Goal: Information Seeking & Learning: Learn about a topic

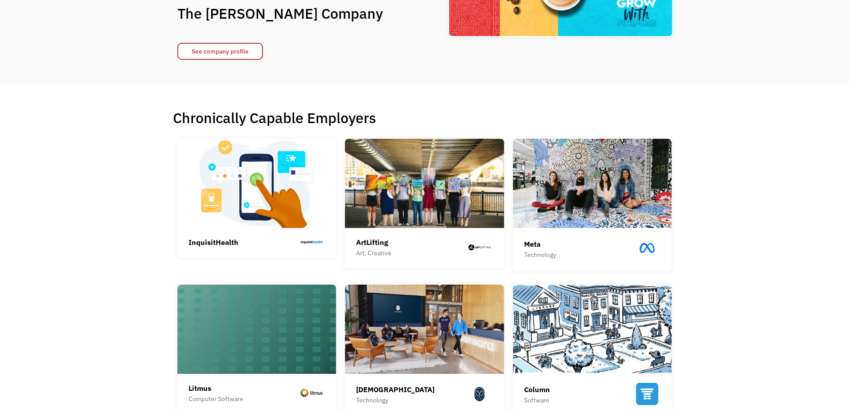
scroll to position [134, 0]
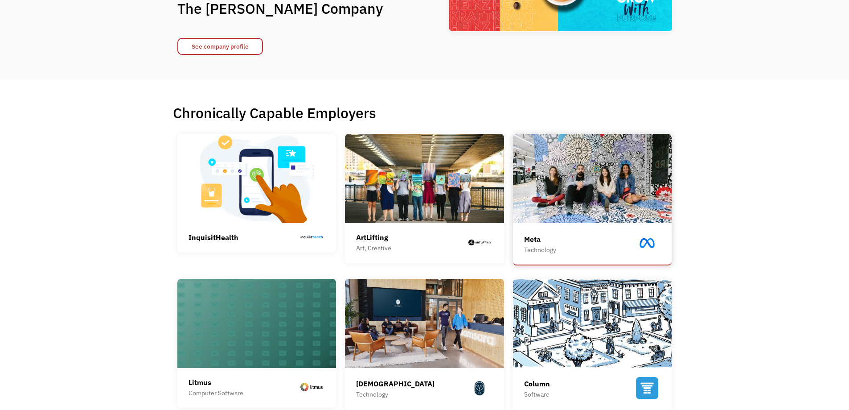
click at [616, 217] on img at bounding box center [592, 178] width 159 height 89
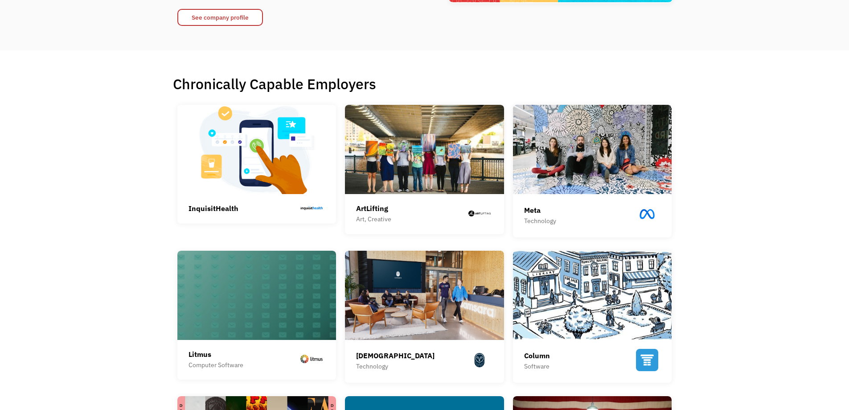
scroll to position [178, 0]
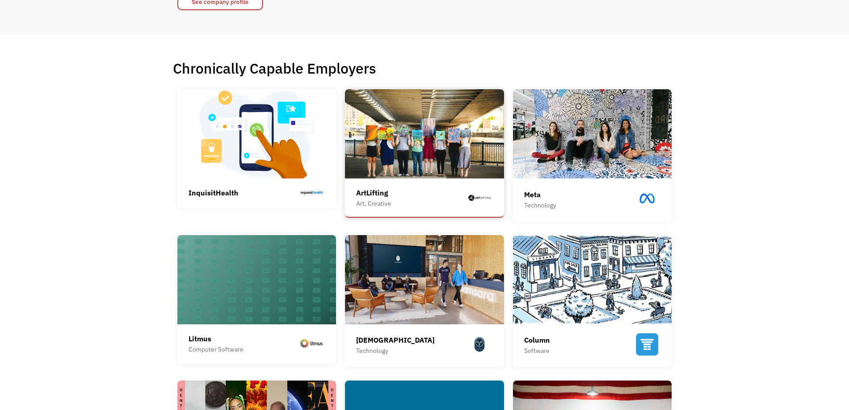
click at [443, 152] on img at bounding box center [424, 133] width 159 height 89
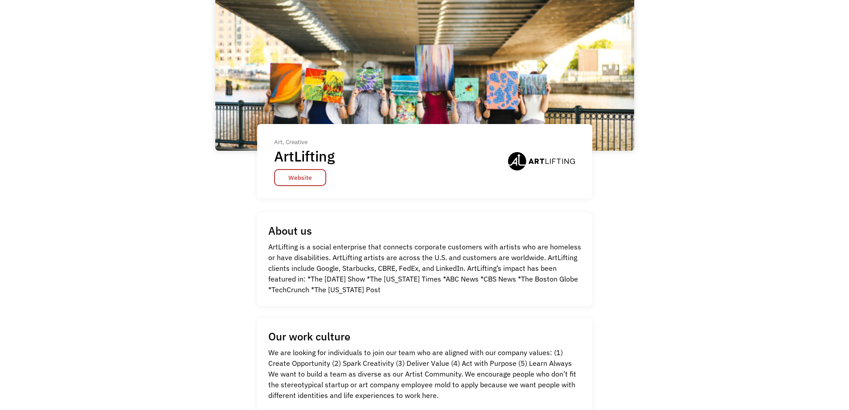
scroll to position [89, 0]
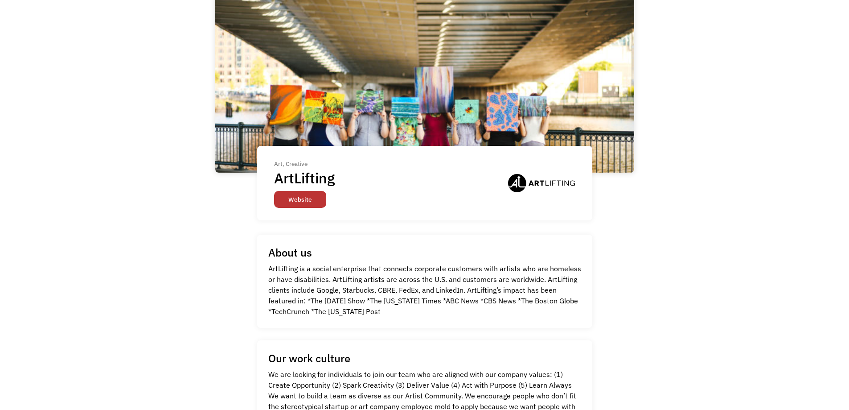
click at [313, 199] on link "Website" at bounding box center [300, 199] width 52 height 17
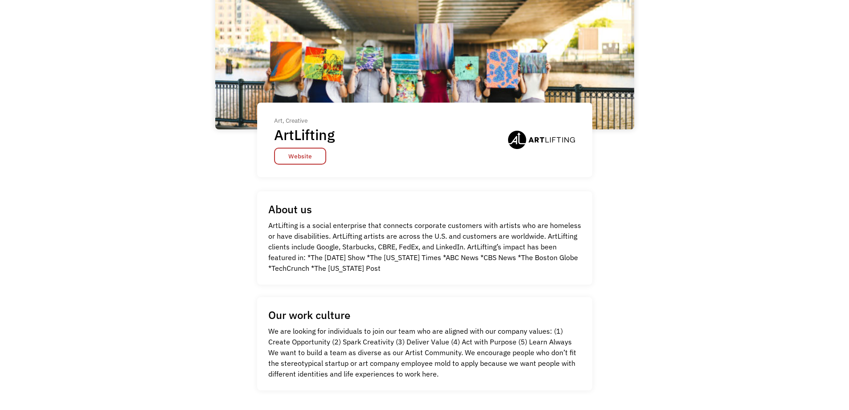
scroll to position [178, 0]
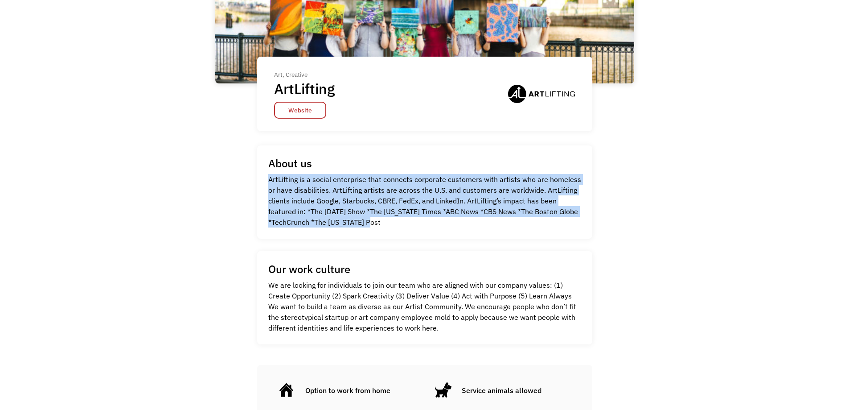
drag, startPoint x: 396, startPoint y: 222, endPoint x: 254, endPoint y: 181, distance: 148.6
click at [254, 181] on div "Art, Creative ArtLifting Website Art, Creative ArtLifting Website About us ArtL…" at bounding box center [424, 161] width 419 height 565
copy p "ArtLifting is a social enterprise that connects corporate customers with artist…"
click at [313, 112] on link "Website" at bounding box center [300, 110] width 52 height 17
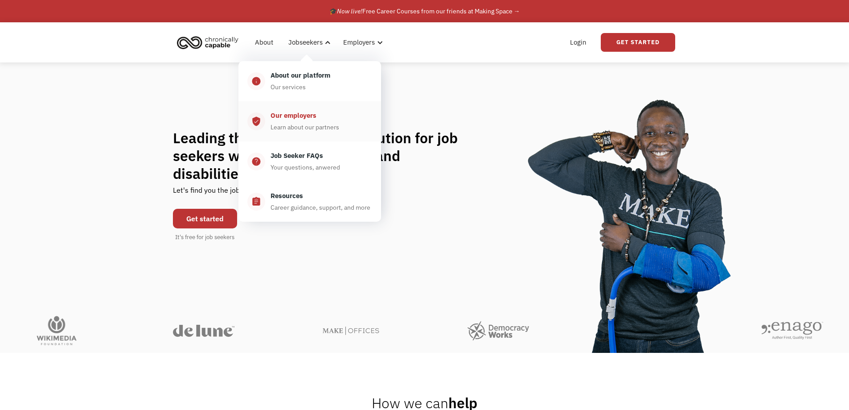
click at [303, 115] on div "Our employers" at bounding box center [294, 115] width 46 height 11
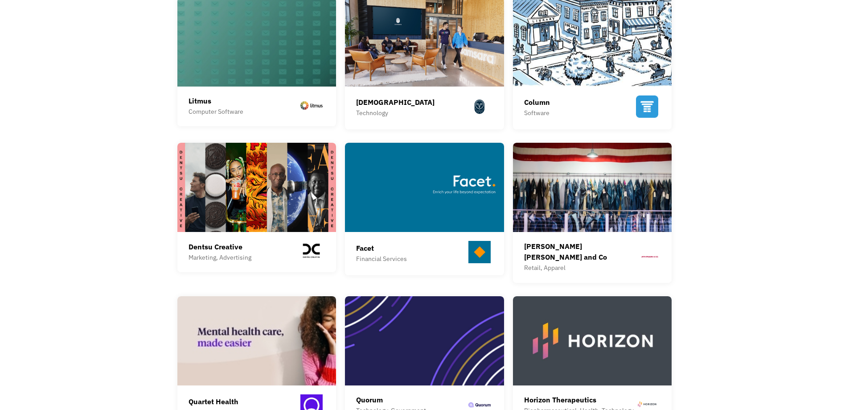
scroll to position [401, 0]
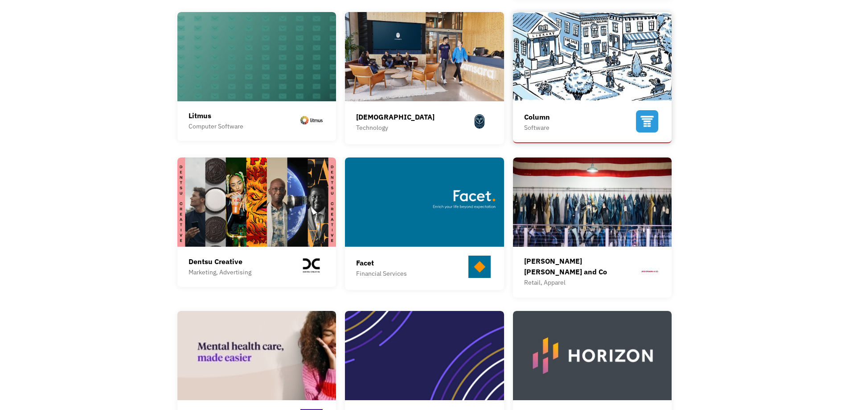
click at [655, 123] on img at bounding box center [647, 121] width 27 height 27
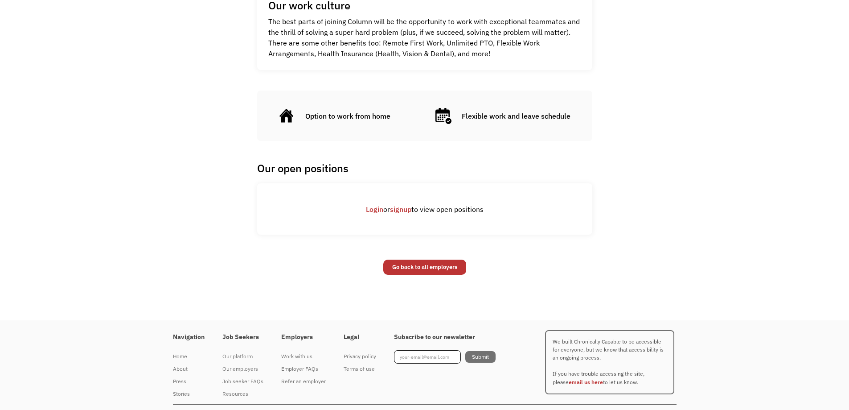
scroll to position [467, 0]
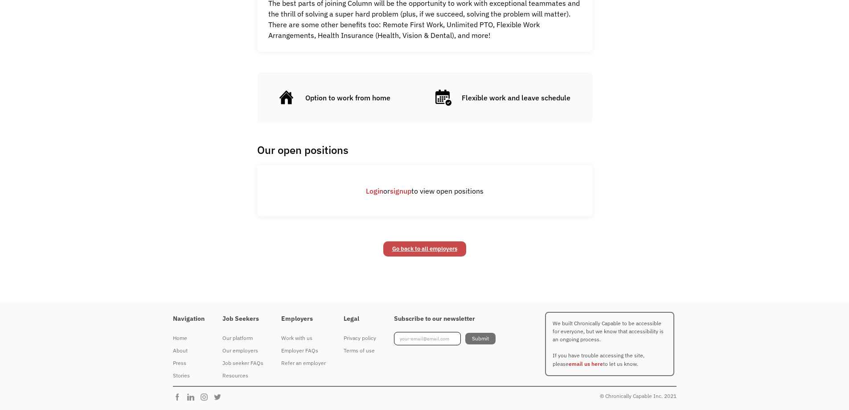
click at [423, 254] on link "Go back to all employers" at bounding box center [424, 248] width 83 height 15
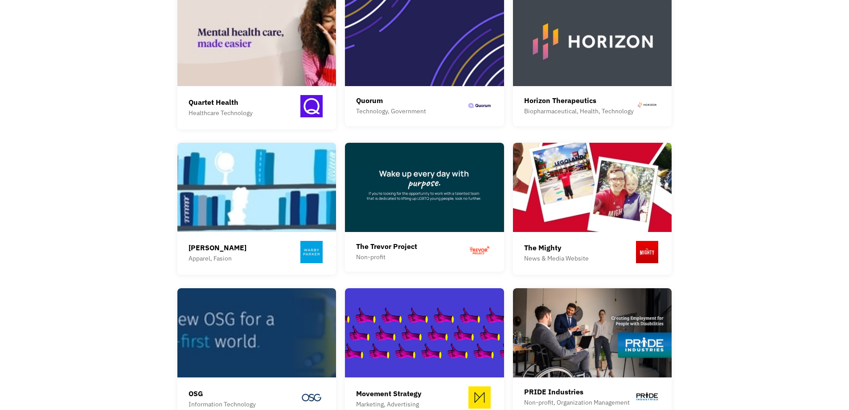
scroll to position [802, 0]
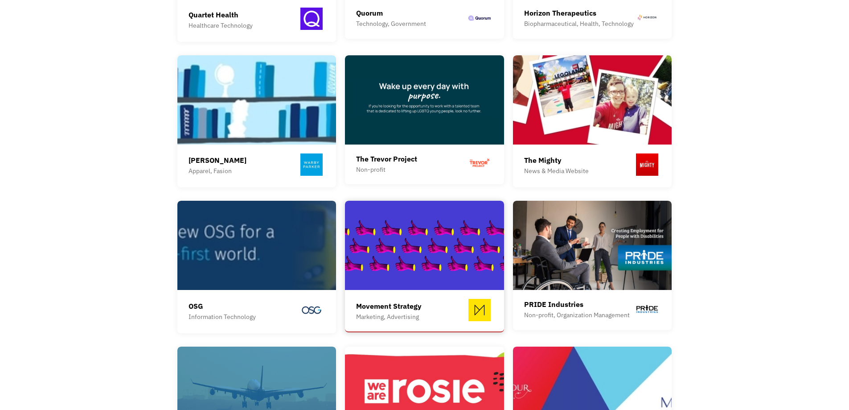
click at [428, 307] on div "Movement Strategy Marketing, Advertising" at bounding box center [424, 311] width 137 height 25
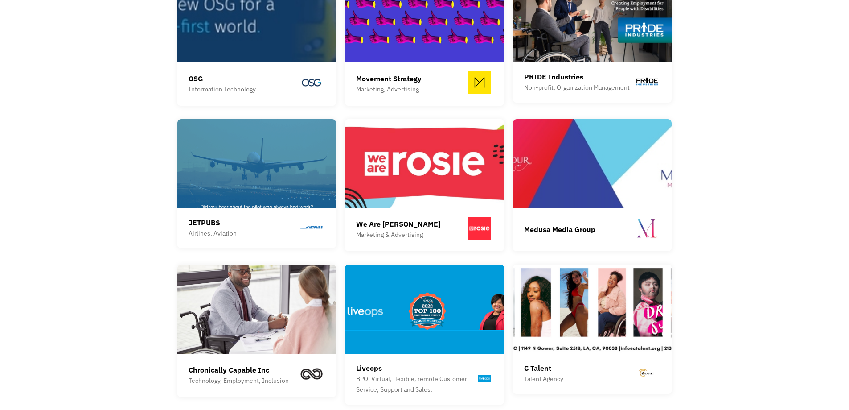
scroll to position [1115, 0]
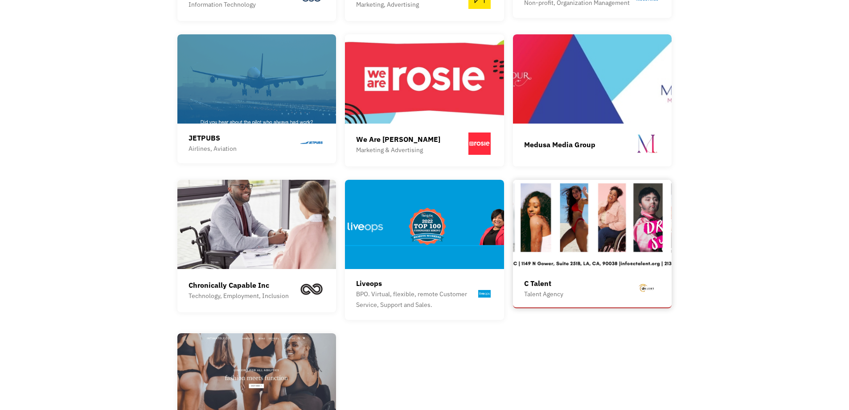
click at [557, 288] on div "Talent Agency" at bounding box center [543, 293] width 39 height 11
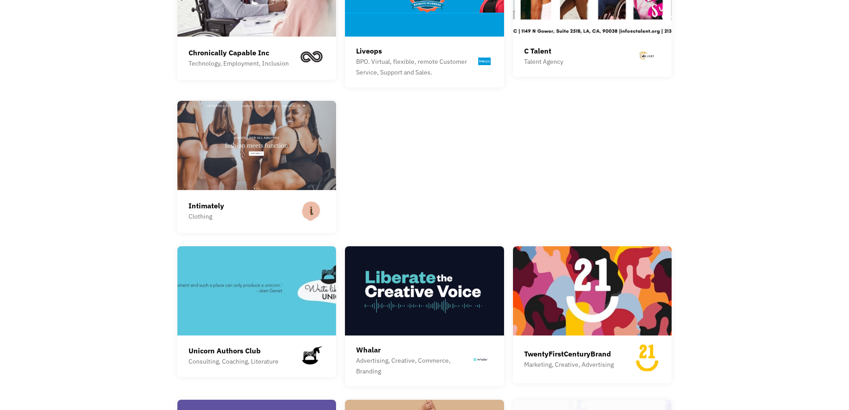
scroll to position [1427, 0]
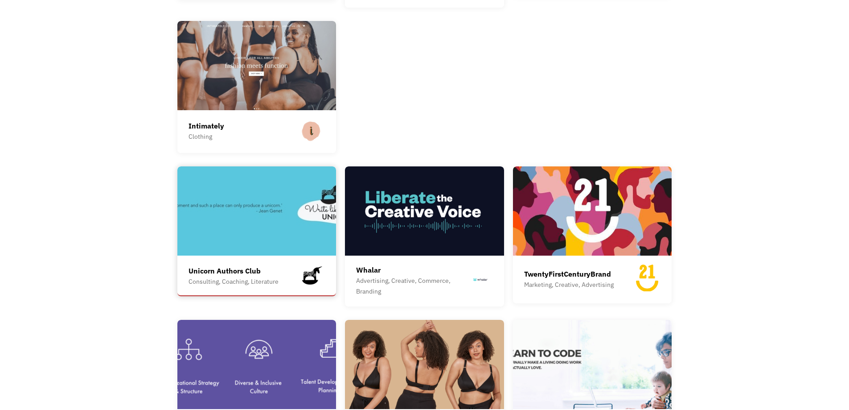
click at [258, 276] on div "Consulting, Coaching, Literature" at bounding box center [234, 281] width 90 height 11
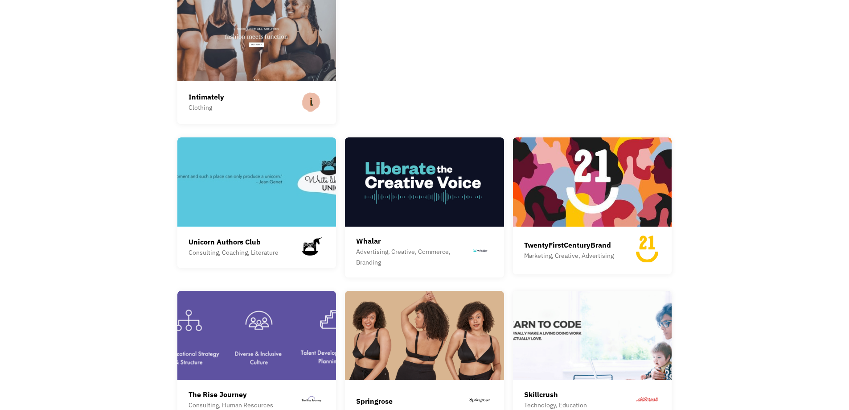
scroll to position [1471, 0]
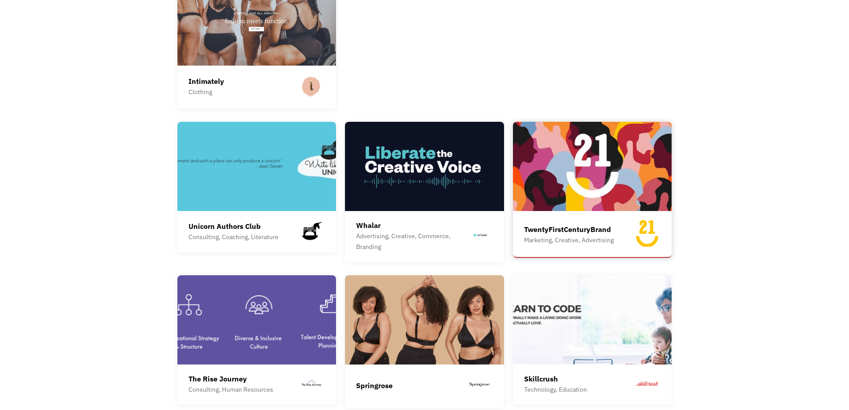
click at [609, 234] on div "Marketing, Creative, Advertising" at bounding box center [569, 239] width 90 height 11
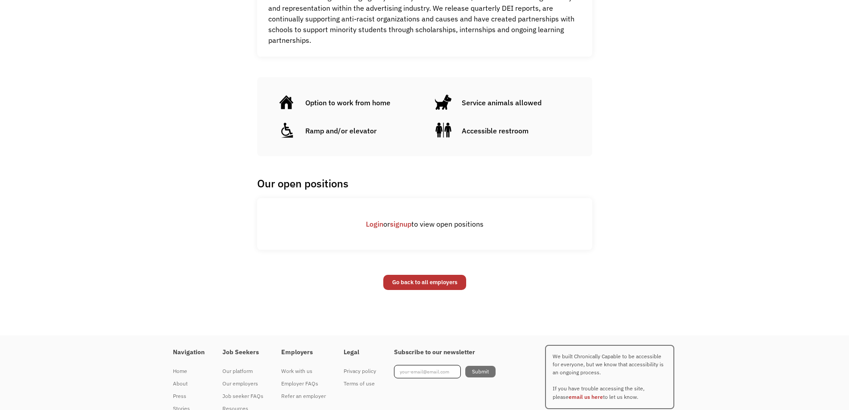
scroll to position [613, 0]
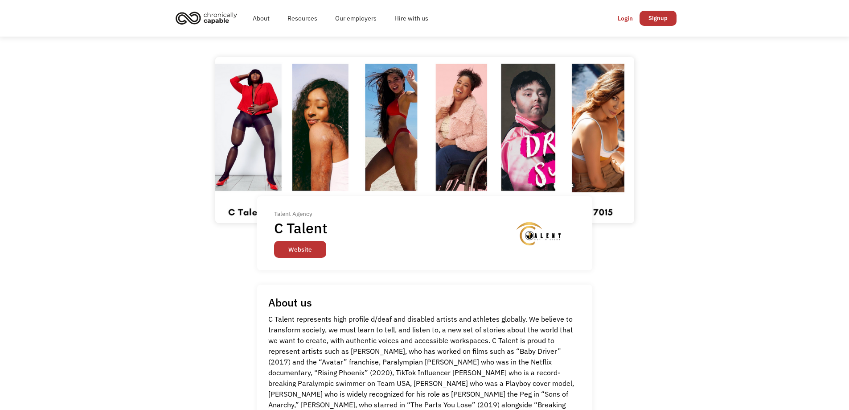
click at [307, 251] on link "Website" at bounding box center [300, 249] width 52 height 17
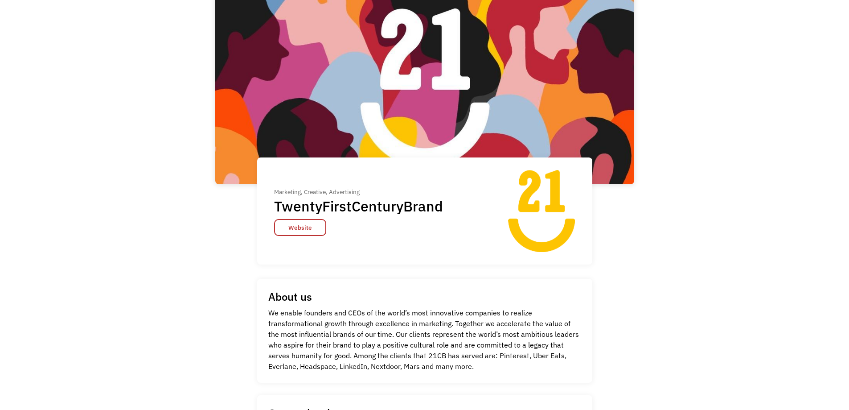
scroll to position [89, 0]
